Goal: Task Accomplishment & Management: Use online tool/utility

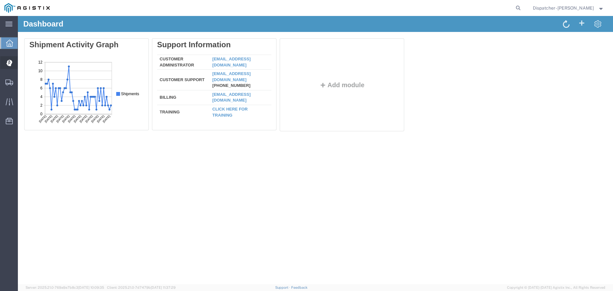
click at [22, 61] on span "Dispatch Manager" at bounding box center [20, 62] width 4 height 13
